Goal: Task Accomplishment & Management: Use online tool/utility

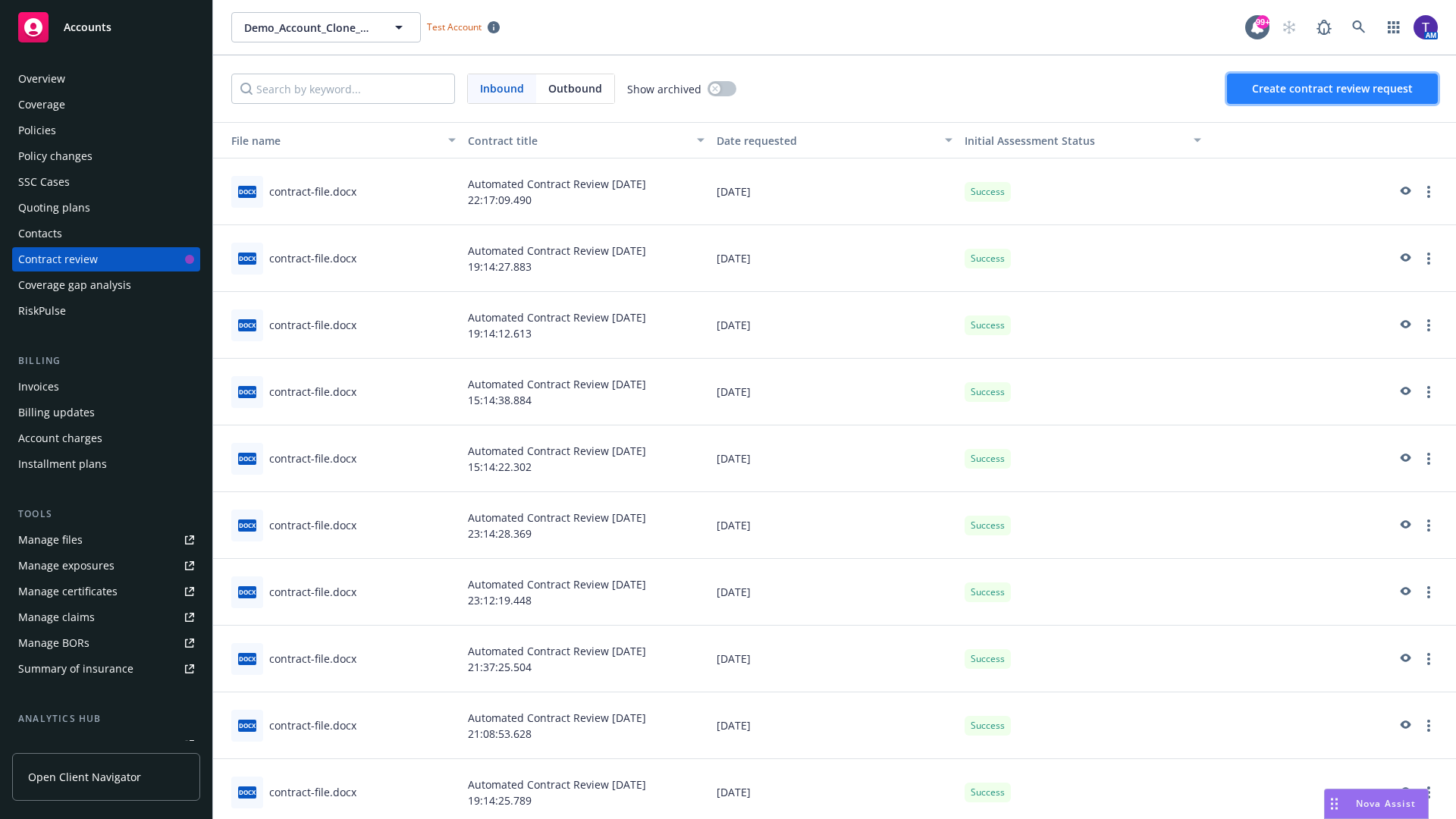
click at [1333, 89] on span "Create contract review request" at bounding box center [1332, 89] width 161 height 15
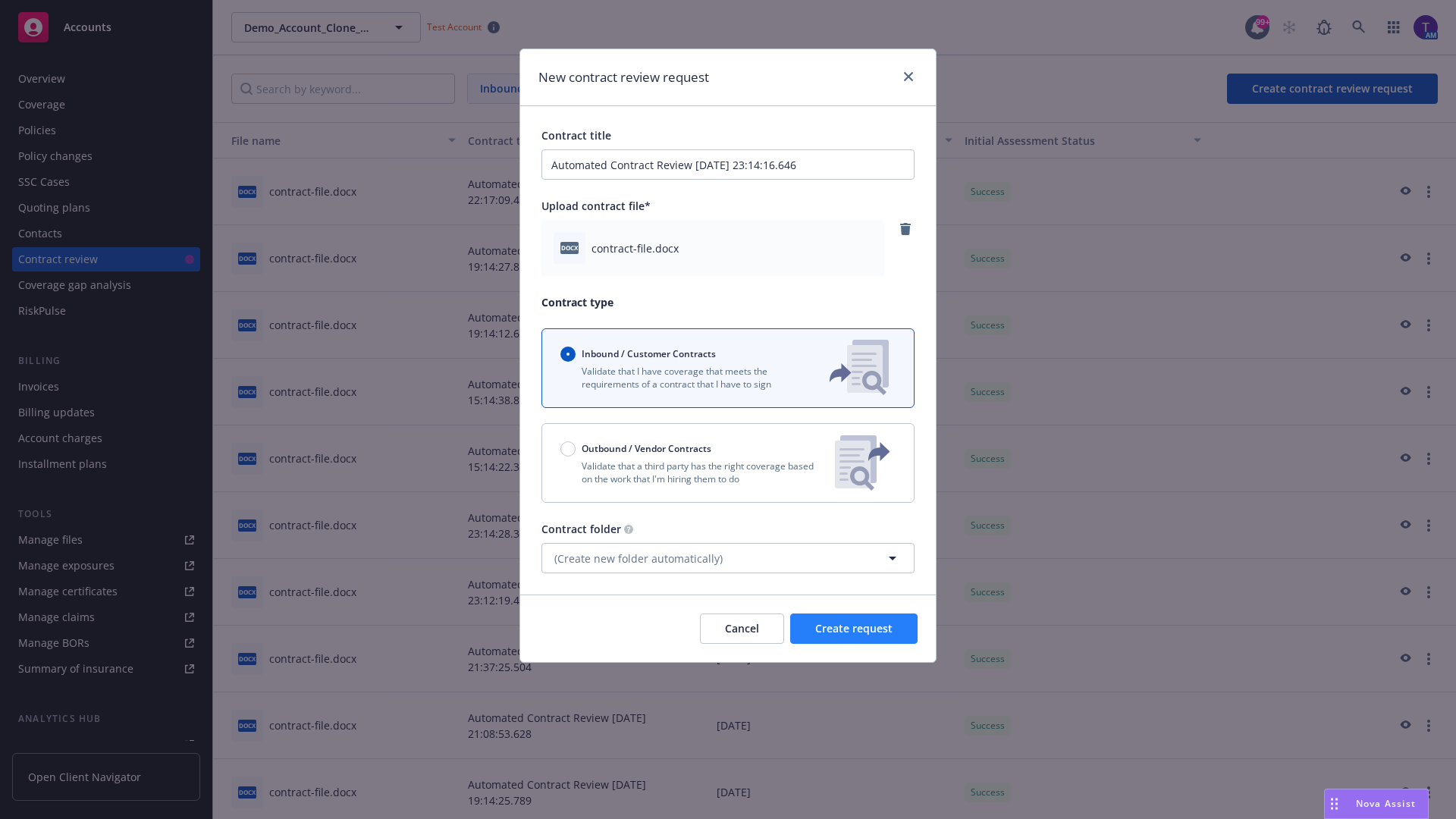
type input "Automated Contract Review 08-22-2025 23:14:16.646"
click at [853, 628] on span "Create request" at bounding box center [853, 628] width 77 height 15
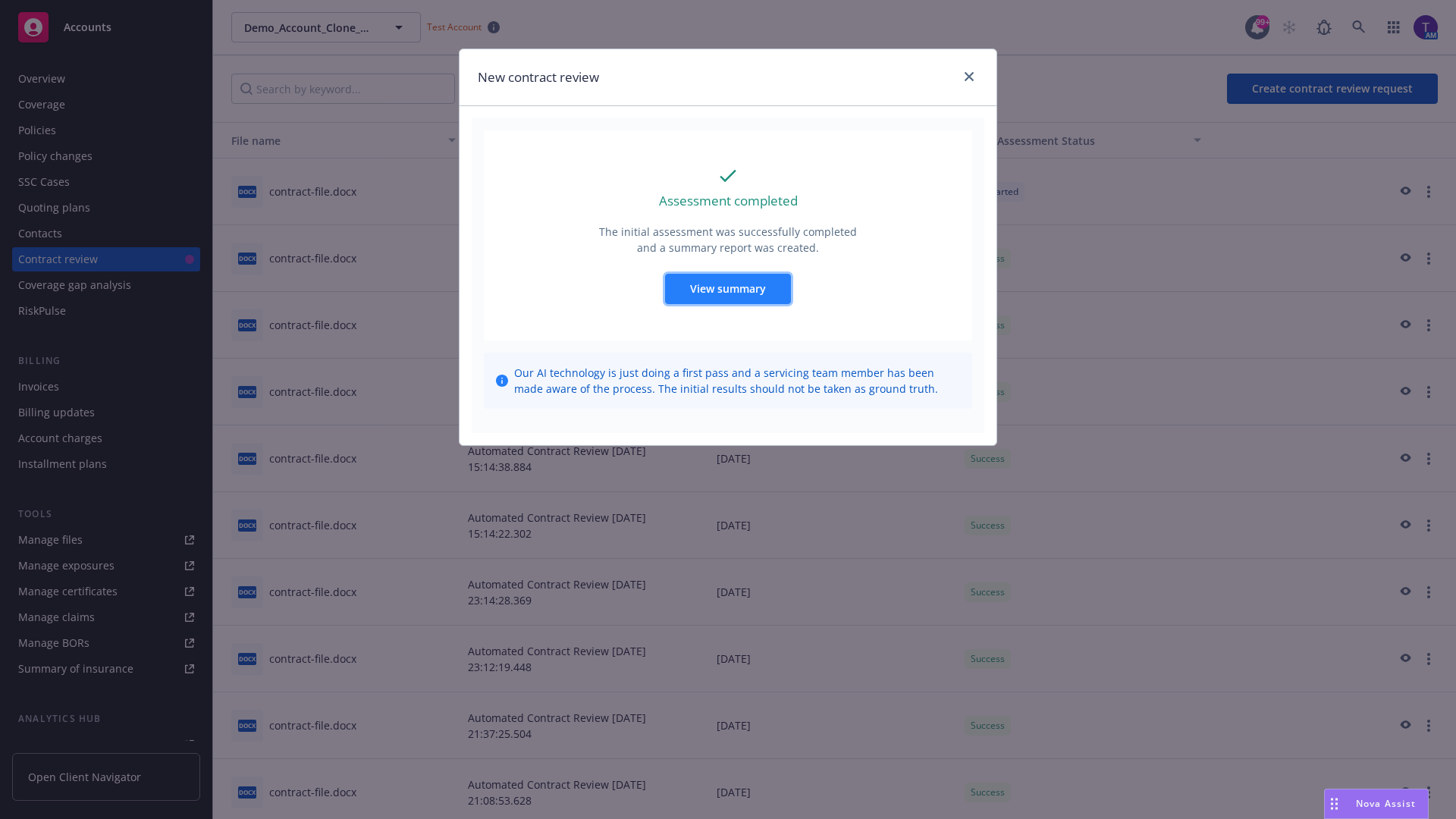
click at [727, 289] on span "View summary" at bounding box center [728, 289] width 76 height 15
